Goal: Navigation & Orientation: Find specific page/section

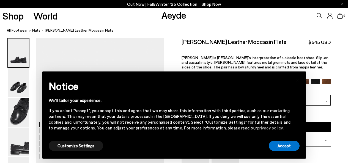
click at [11, 18] on link "Shop" at bounding box center [12, 16] width 21 height 10
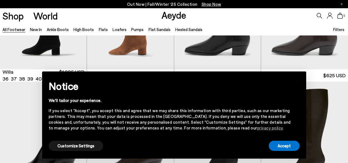
scroll to position [324, 0]
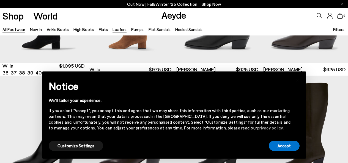
click at [117, 31] on link "Loafers" at bounding box center [120, 29] width 14 height 5
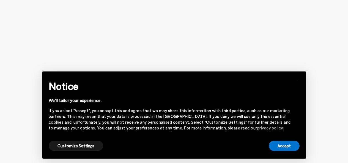
scroll to position [157, 0]
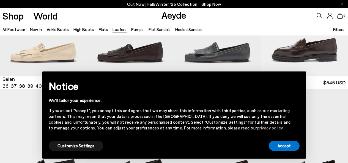
scroll to position [322, 0]
